Goal: Check status: Check status

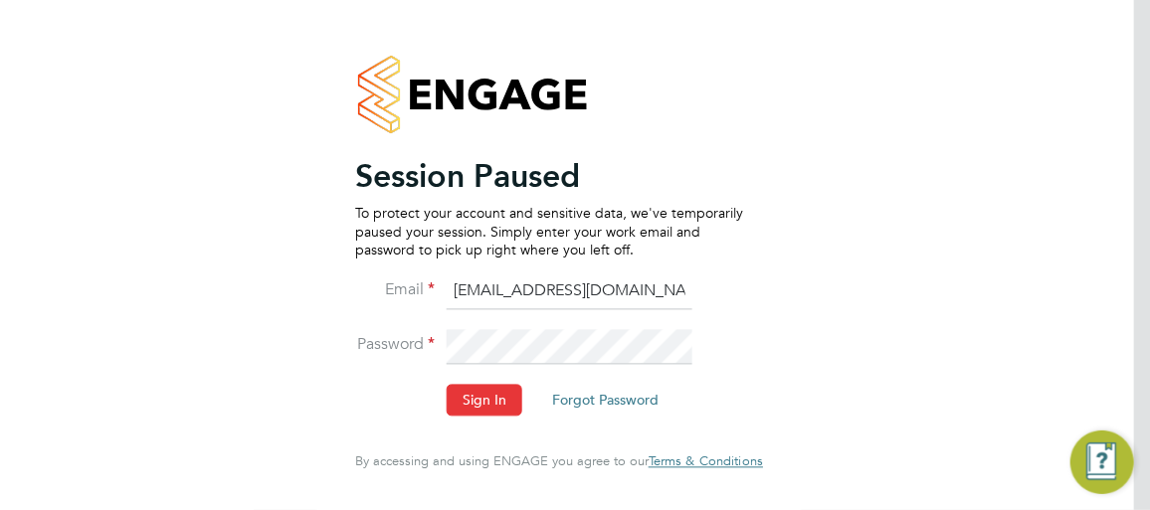
click at [739, 27] on div "Session Paused To protect your account and sensitive data, we've temporarily pa…" at bounding box center [559, 255] width 488 height 510
click at [841, 142] on div "Session Paused To protect your account and sensitive data, we've temporarily pa…" at bounding box center [559, 255] width 1150 height 510
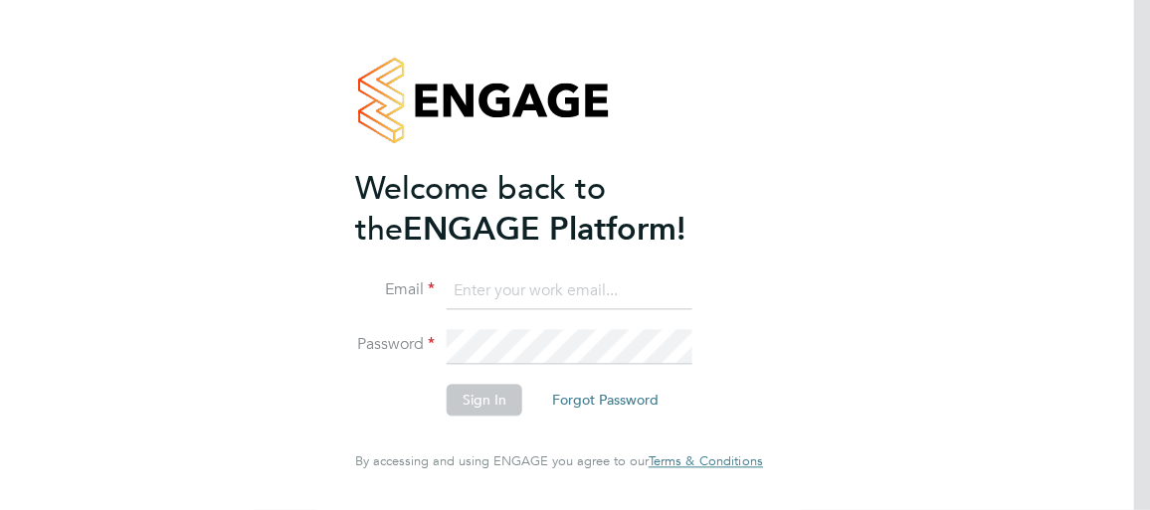
type input "inga.padrieziene@apleona.com"
click at [485, 407] on button "Sign In" at bounding box center [485, 401] width 76 height 32
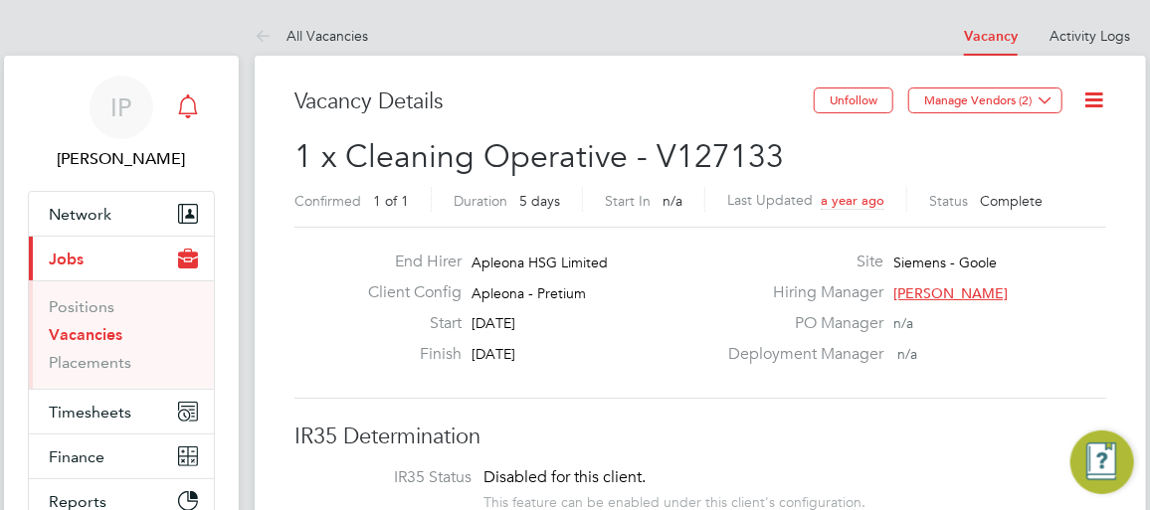
click at [192, 102] on icon "Main navigation" at bounding box center [188, 107] width 24 height 24
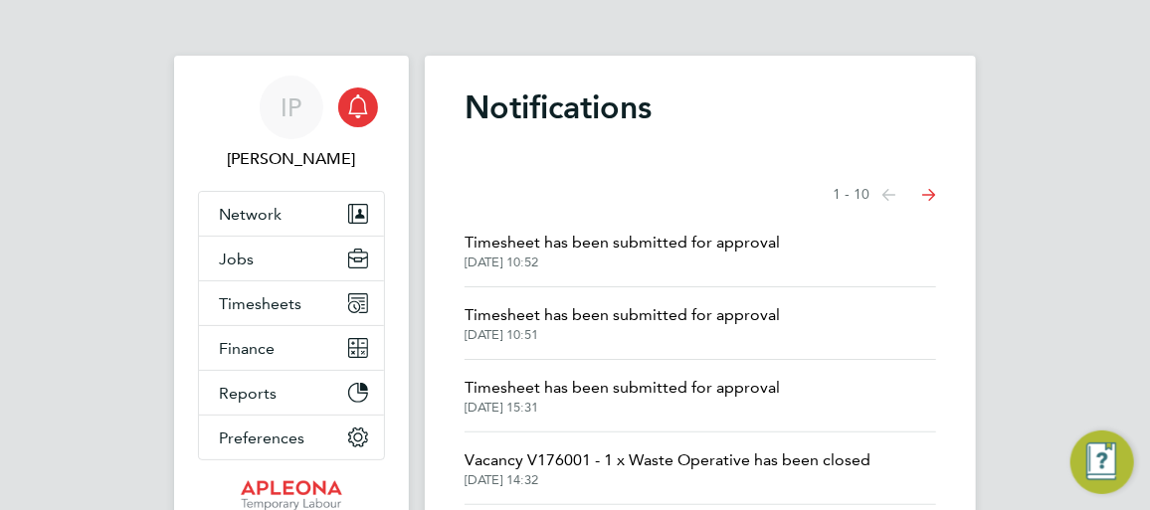
click at [506, 329] on span "[DATE] 10:51" at bounding box center [622, 335] width 315 height 16
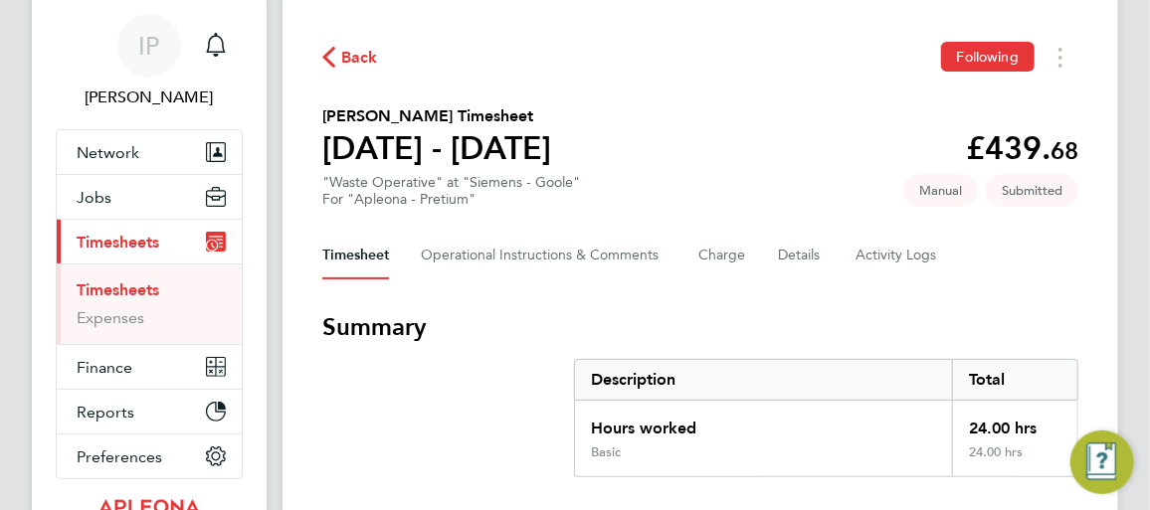
scroll to position [90, 0]
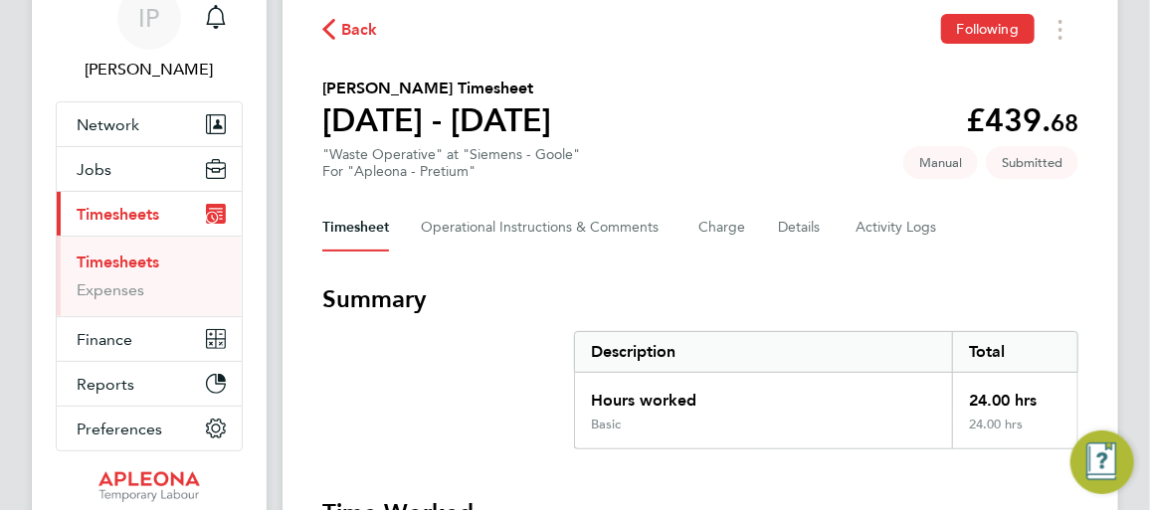
click at [349, 28] on span "Back" at bounding box center [359, 30] width 37 height 24
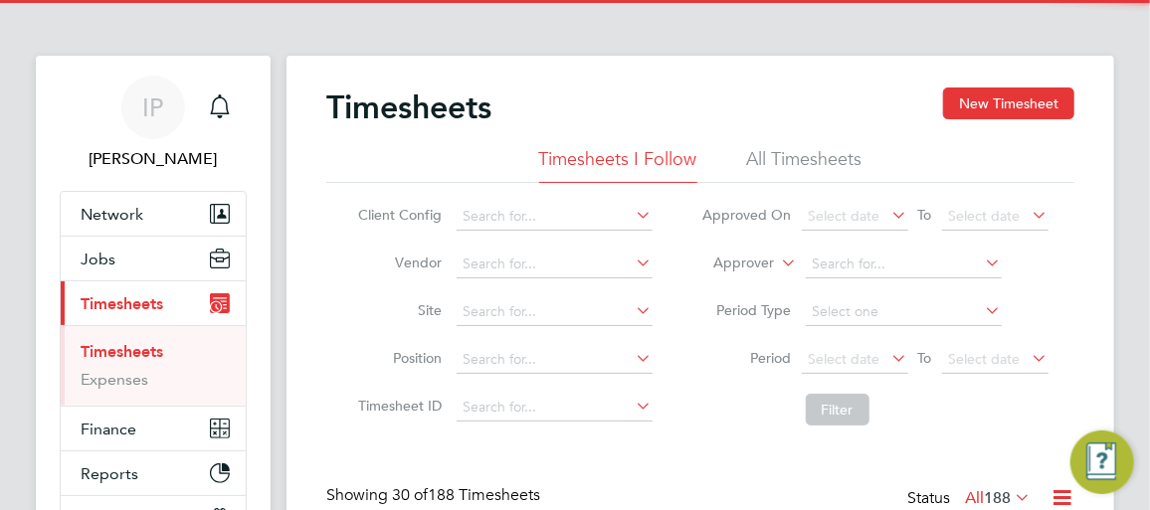
scroll to position [10, 10]
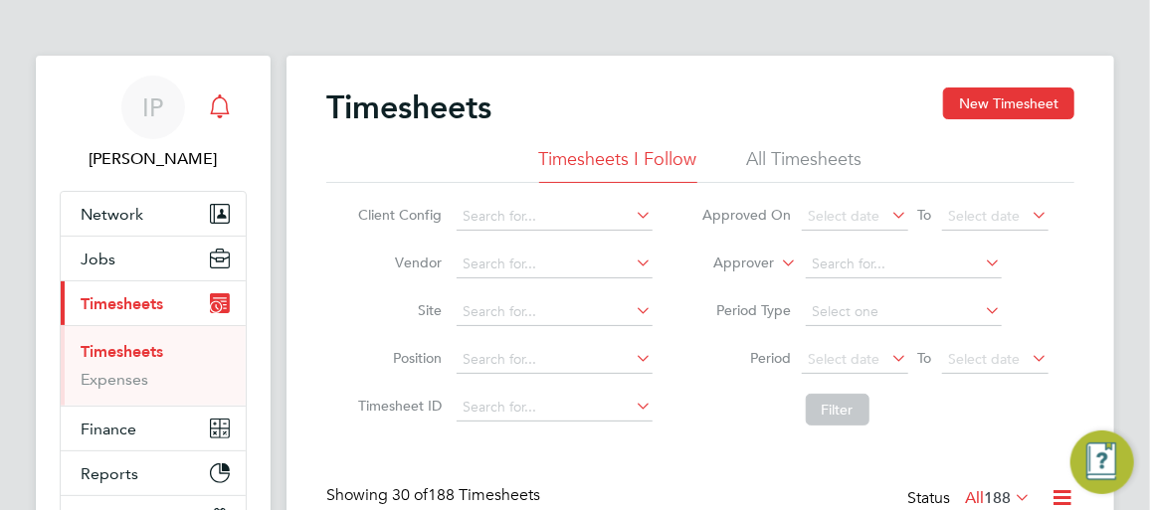
click at [239, 93] on div "Main navigation" at bounding box center [220, 108] width 40 height 40
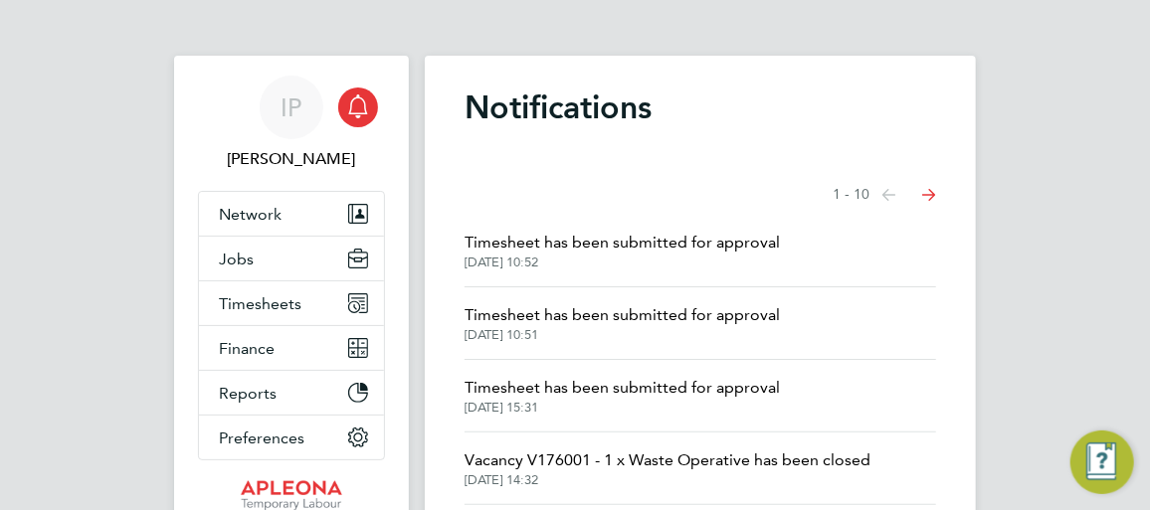
click at [540, 324] on span "Timesheet has been submitted for approval" at bounding box center [622, 315] width 315 height 24
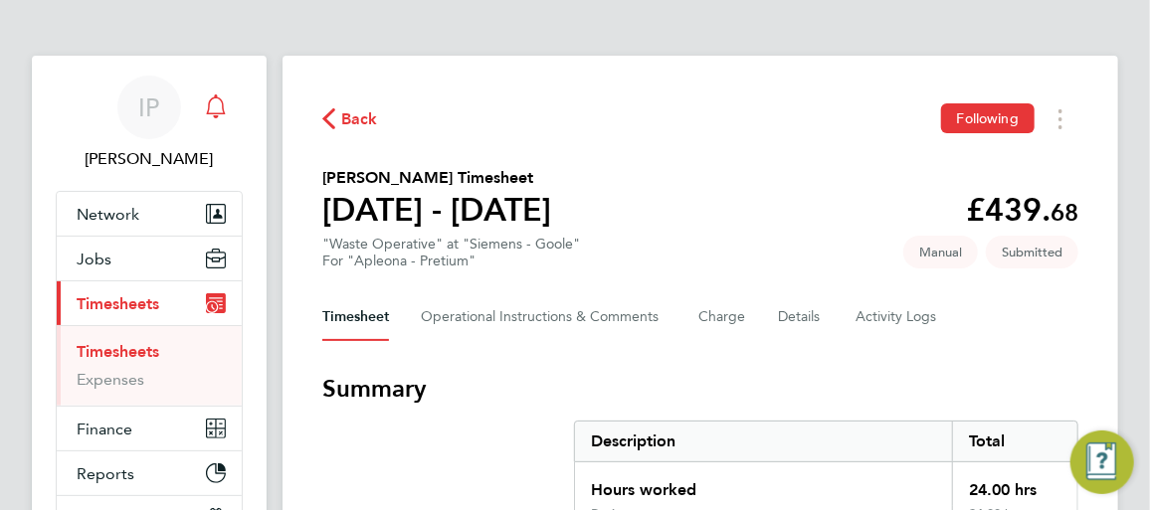
click at [210, 106] on icon "Main navigation" at bounding box center [216, 107] width 24 height 24
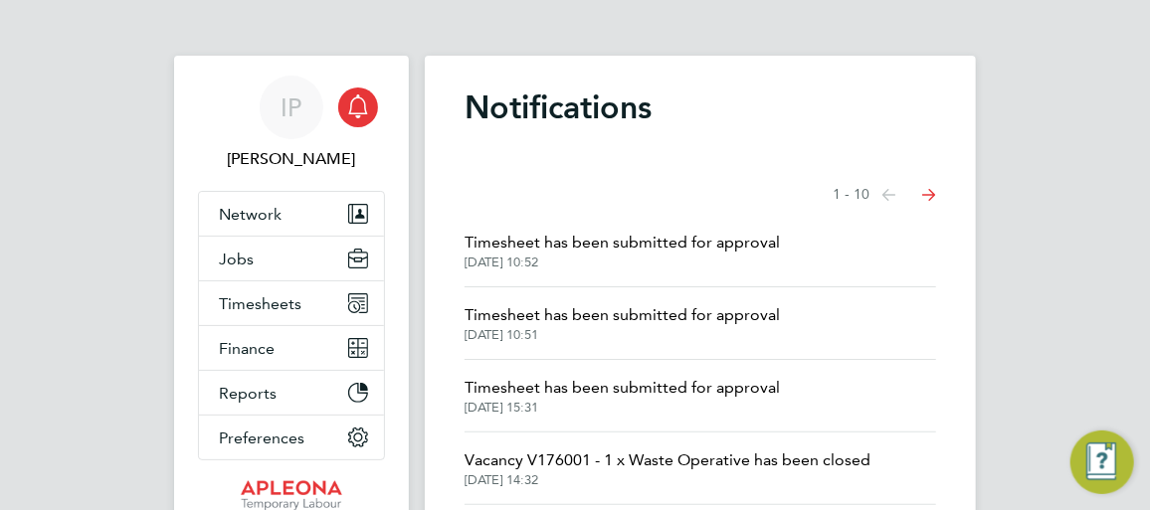
click at [497, 260] on span "[DATE] 10:52" at bounding box center [622, 263] width 315 height 16
